Goal: Check status: Check status

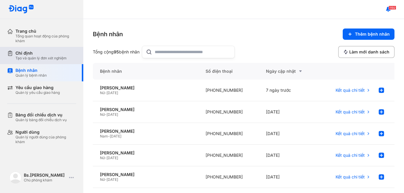
scroll to position [139, 0]
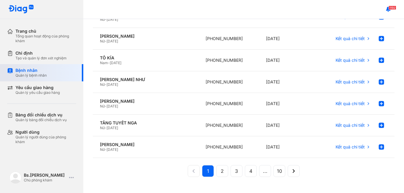
click at [41, 69] on div "Bệnh nhân" at bounding box center [30, 70] width 31 height 5
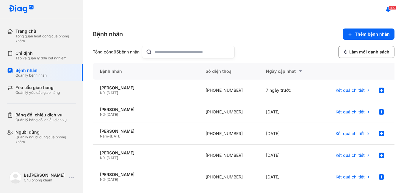
click at [181, 52] on input "text" at bounding box center [193, 52] width 76 height 12
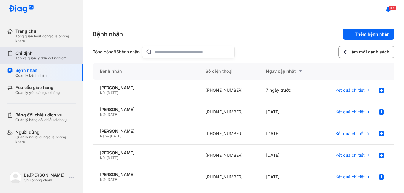
click at [53, 60] on div "Tạo và quản lý đơn xét nghiệm" at bounding box center [40, 58] width 51 height 5
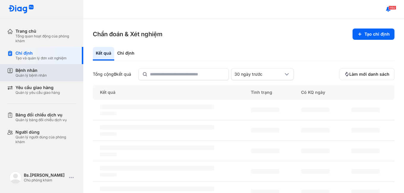
click at [39, 74] on div "Quản lý bệnh nhân" at bounding box center [30, 75] width 31 height 5
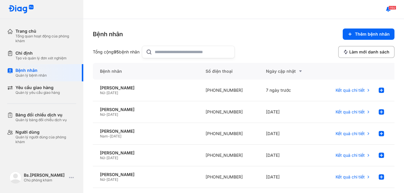
click at [195, 54] on input "text" at bounding box center [193, 52] width 76 height 12
type input "**********"
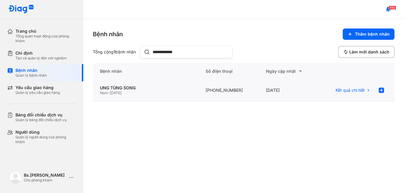
click at [136, 91] on div "Nam - 01/01/1975" at bounding box center [145, 93] width 91 height 5
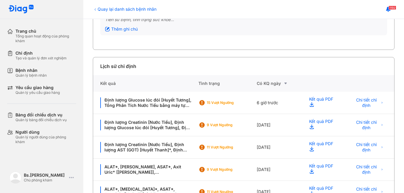
scroll to position [95, 0]
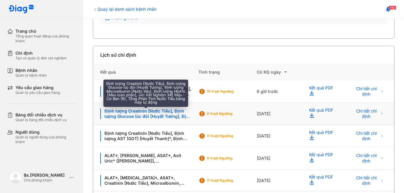
click at [170, 115] on div "Định lượng Creatinin [Nước Tiểu], Định lượng Glucose lúc đói [Huyết Tương], Địn…" at bounding box center [145, 114] width 91 height 11
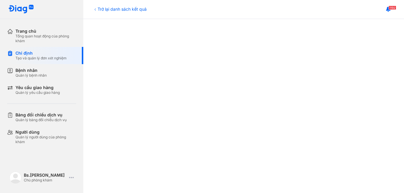
scroll to position [188, 0]
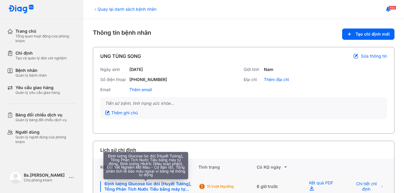
click at [176, 188] on div "Định lượng Glucose lúc đói [Huyết Tương], Tổng Phân Tích Nước Tiểu bằng máy tự …" at bounding box center [145, 186] width 91 height 11
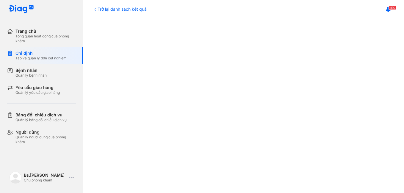
scroll to position [249, 0]
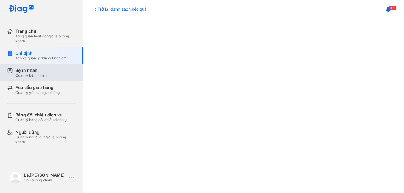
click at [30, 71] on div "Bệnh nhân" at bounding box center [30, 70] width 31 height 5
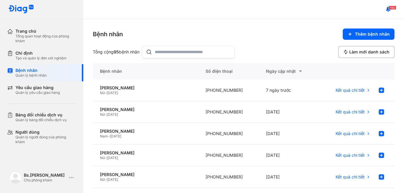
click at [205, 52] on input "text" at bounding box center [193, 52] width 76 height 12
type input "***"
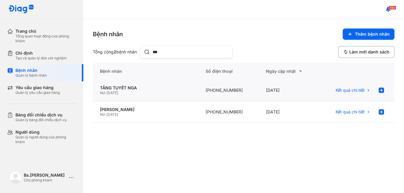
click at [269, 90] on div "[DATE]" at bounding box center [289, 91] width 60 height 22
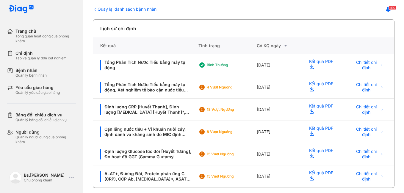
scroll to position [126, 0]
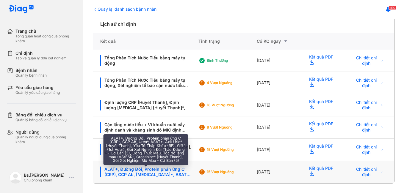
click at [156, 170] on div "ALAT*, Đường Đói, Protein phản ứng C (CRP), CCP Ab, Urea*, ASAT*, Axit Uric* [H…" at bounding box center [145, 172] width 91 height 11
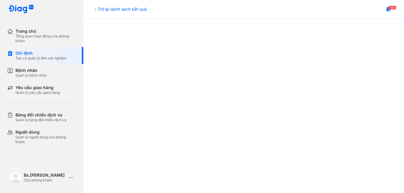
scroll to position [286, 0]
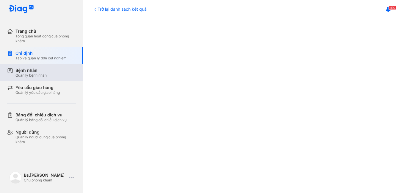
click at [37, 71] on div "Bệnh nhân" at bounding box center [30, 70] width 31 height 5
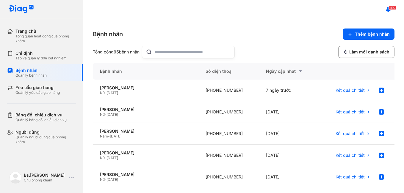
click at [186, 52] on input "text" at bounding box center [193, 52] width 76 height 12
click at [163, 48] on input "***" at bounding box center [191, 52] width 76 height 12
type input "*"
type input "****"
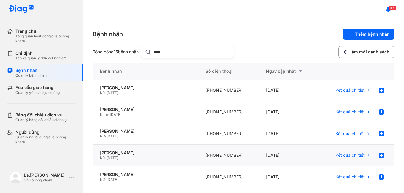
click at [241, 158] on div "[PHONE_NUMBER]" at bounding box center [228, 156] width 60 height 22
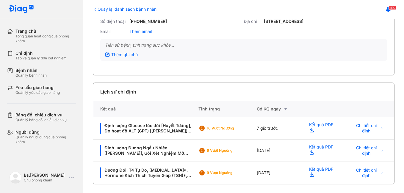
scroll to position [59, 0]
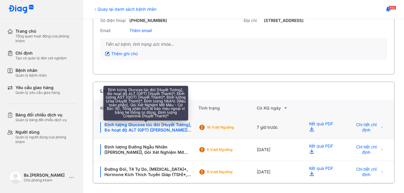
click at [171, 126] on div "Định lượng Glucose lúc đói [Huyết Tương], Đo hoạt độ ALT (GPT) [Huyết Thanh]*, …" at bounding box center [145, 127] width 91 height 11
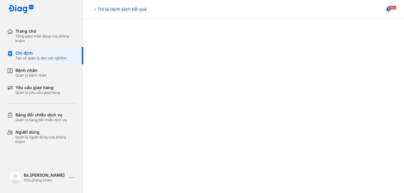
scroll to position [197, 0]
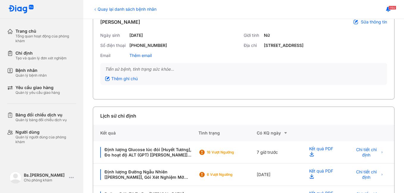
scroll to position [59, 0]
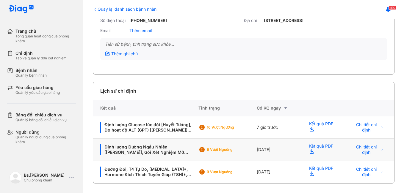
click at [259, 148] on div "[DATE]" at bounding box center [279, 150] width 45 height 22
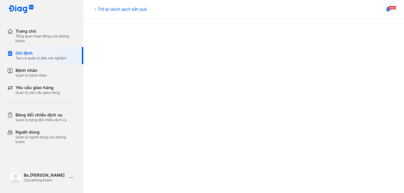
scroll to position [113, 0]
